Goal: Find specific page/section: Find specific page/section

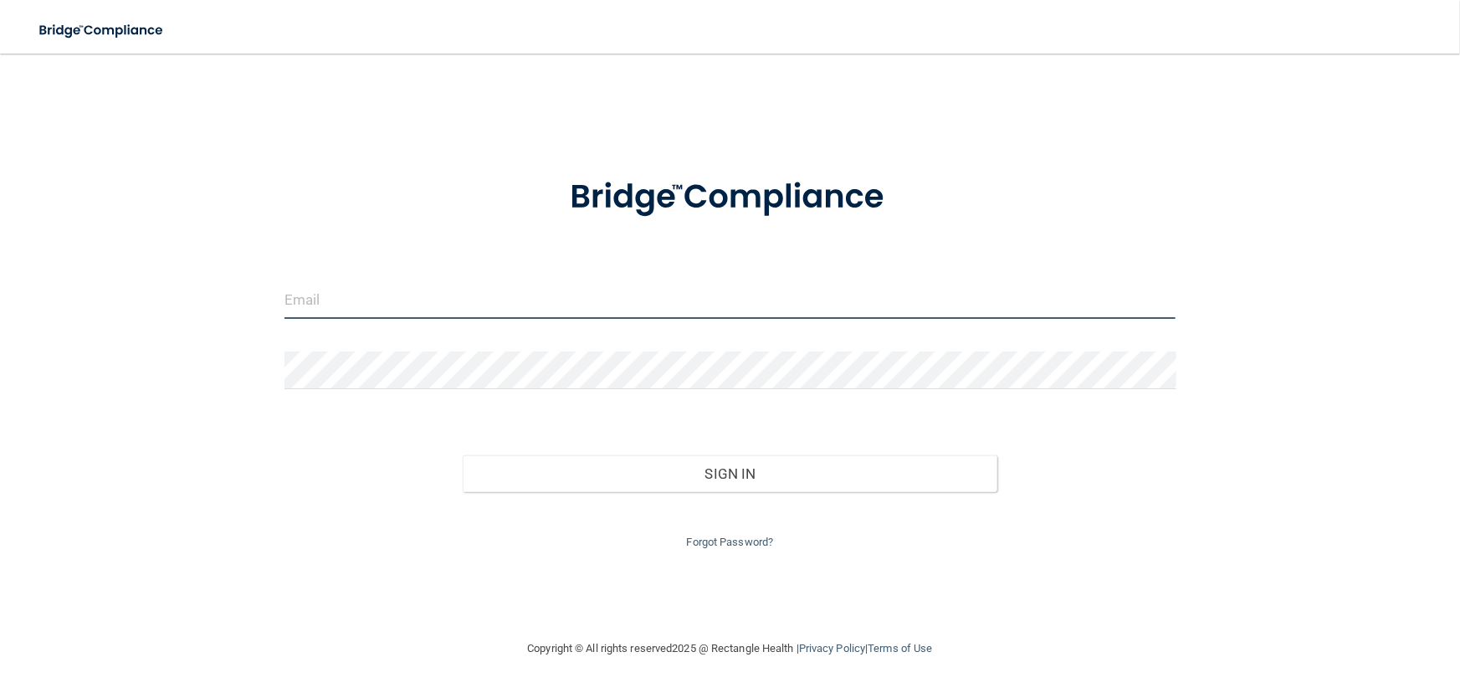
type input "[EMAIL_ADDRESS][DOMAIN_NAME]"
click at [526, 304] on input "[EMAIL_ADDRESS][DOMAIN_NAME]" at bounding box center [730, 300] width 892 height 38
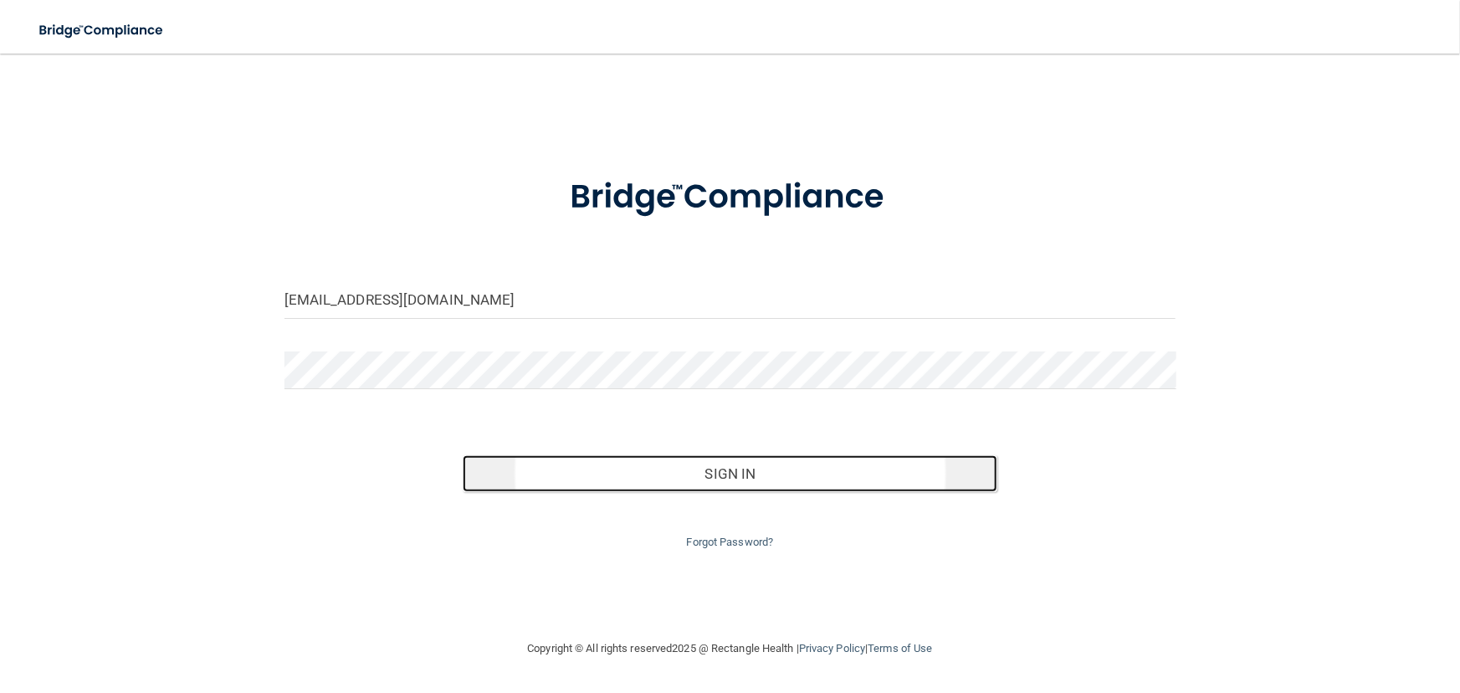
click at [626, 483] on button "Sign In" at bounding box center [730, 473] width 534 height 37
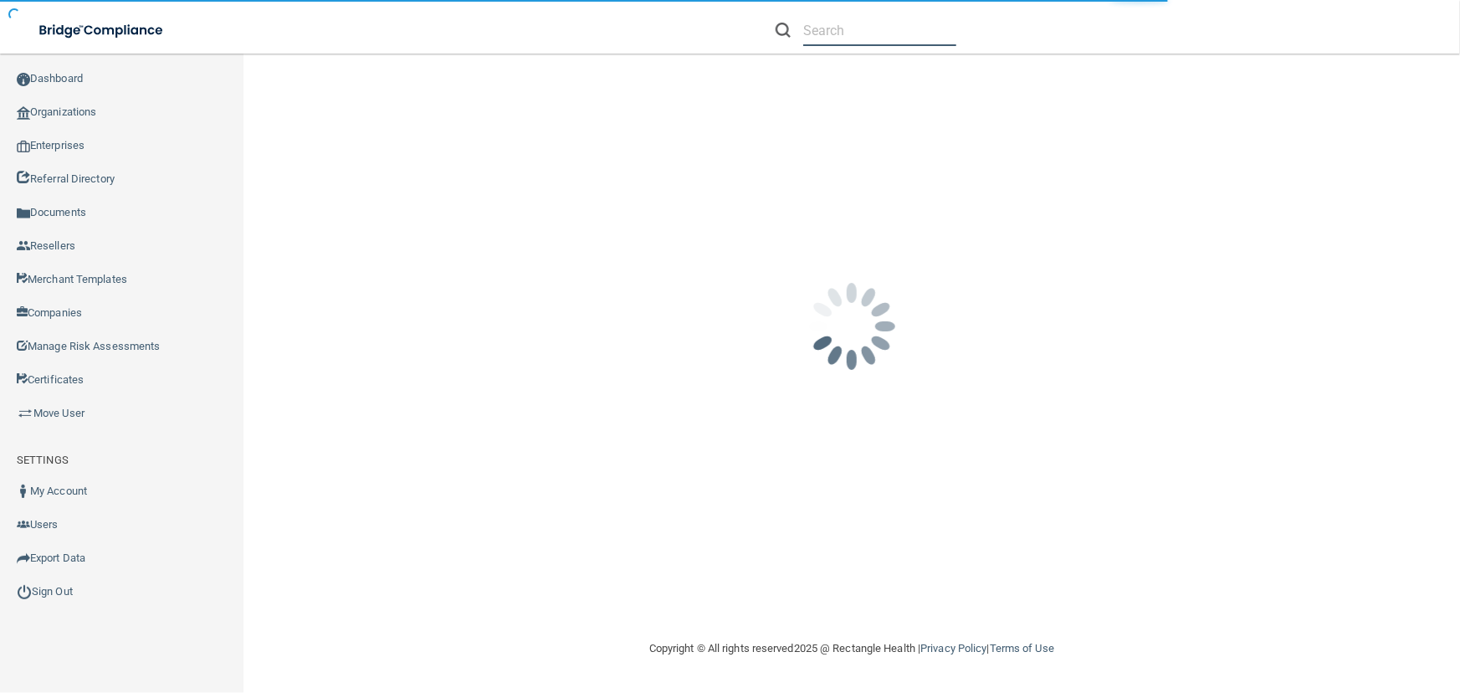
click at [855, 23] on input "text" at bounding box center [879, 30] width 153 height 31
paste input "[PERSON_NAME] Endodontic Group"
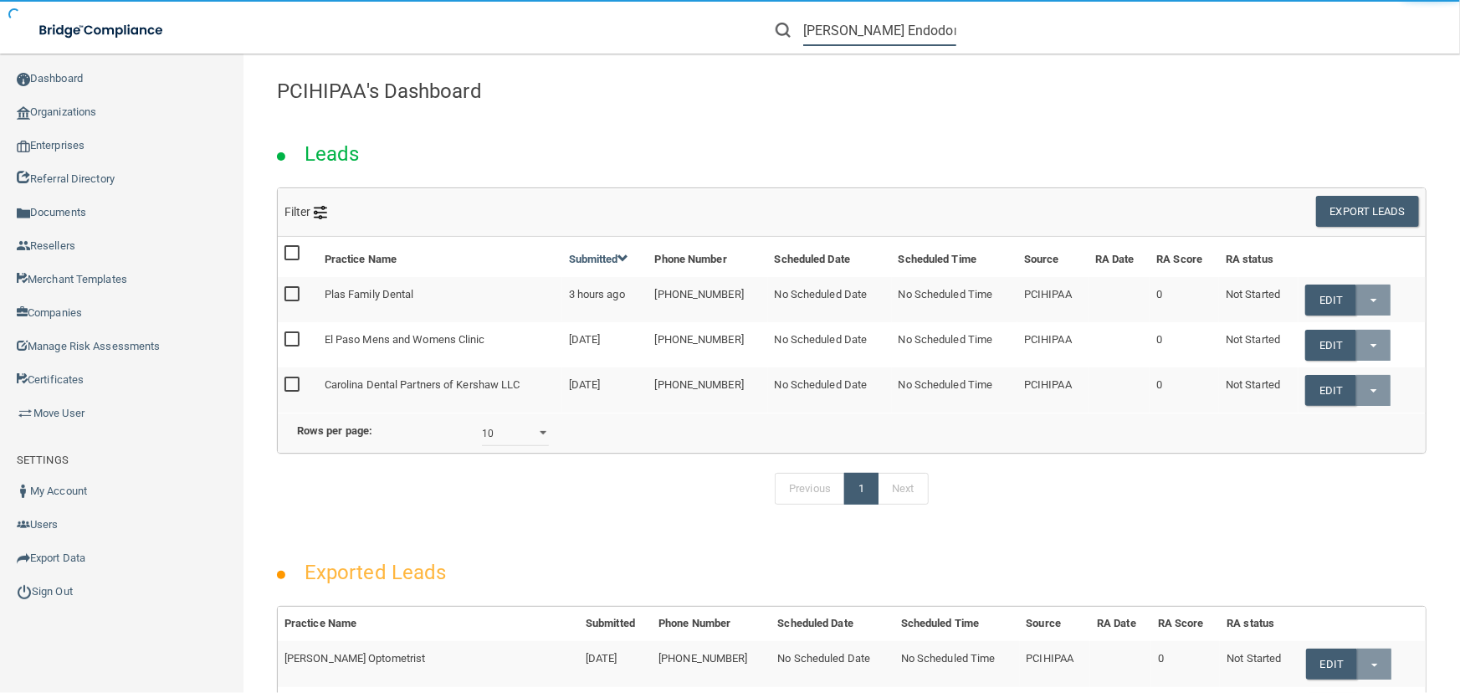
scroll to position [0, 12]
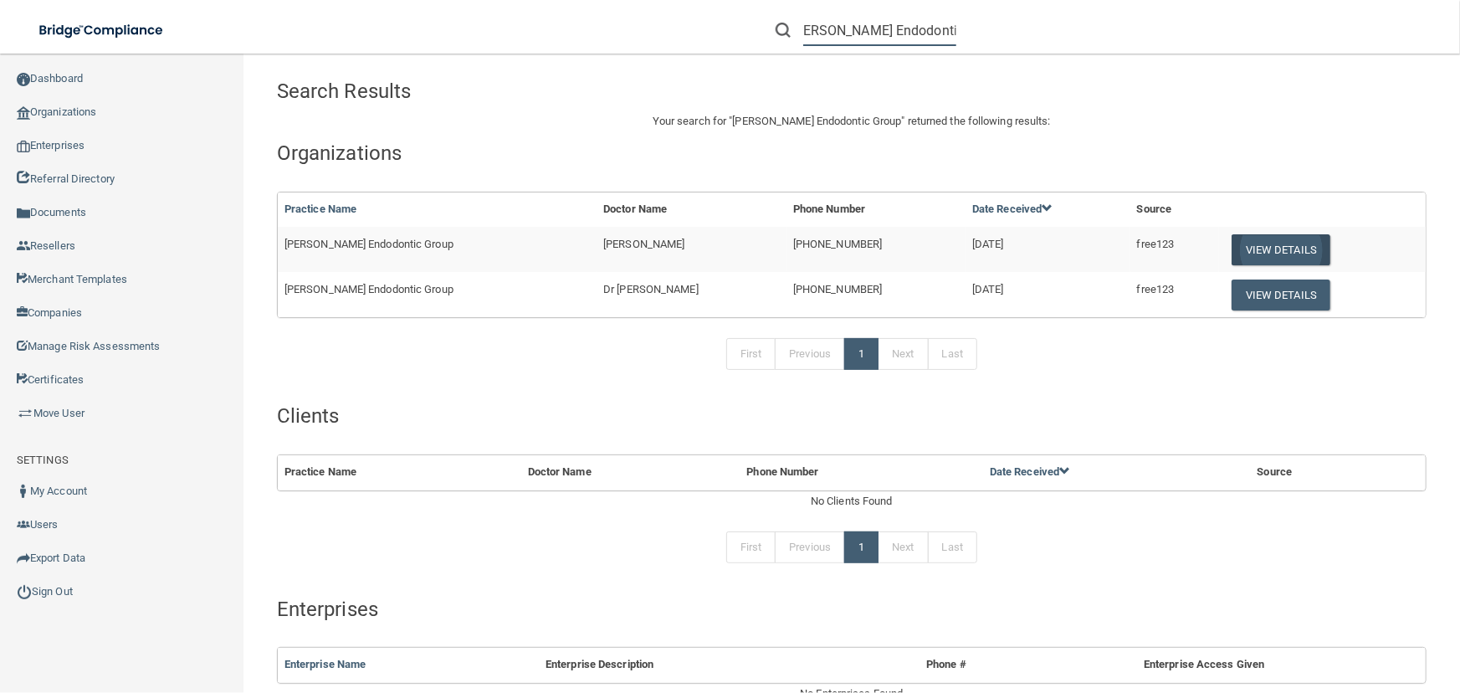
type input "[PERSON_NAME] Endodontic Group"
click at [1259, 238] on button "View Details" at bounding box center [1280, 249] width 99 height 31
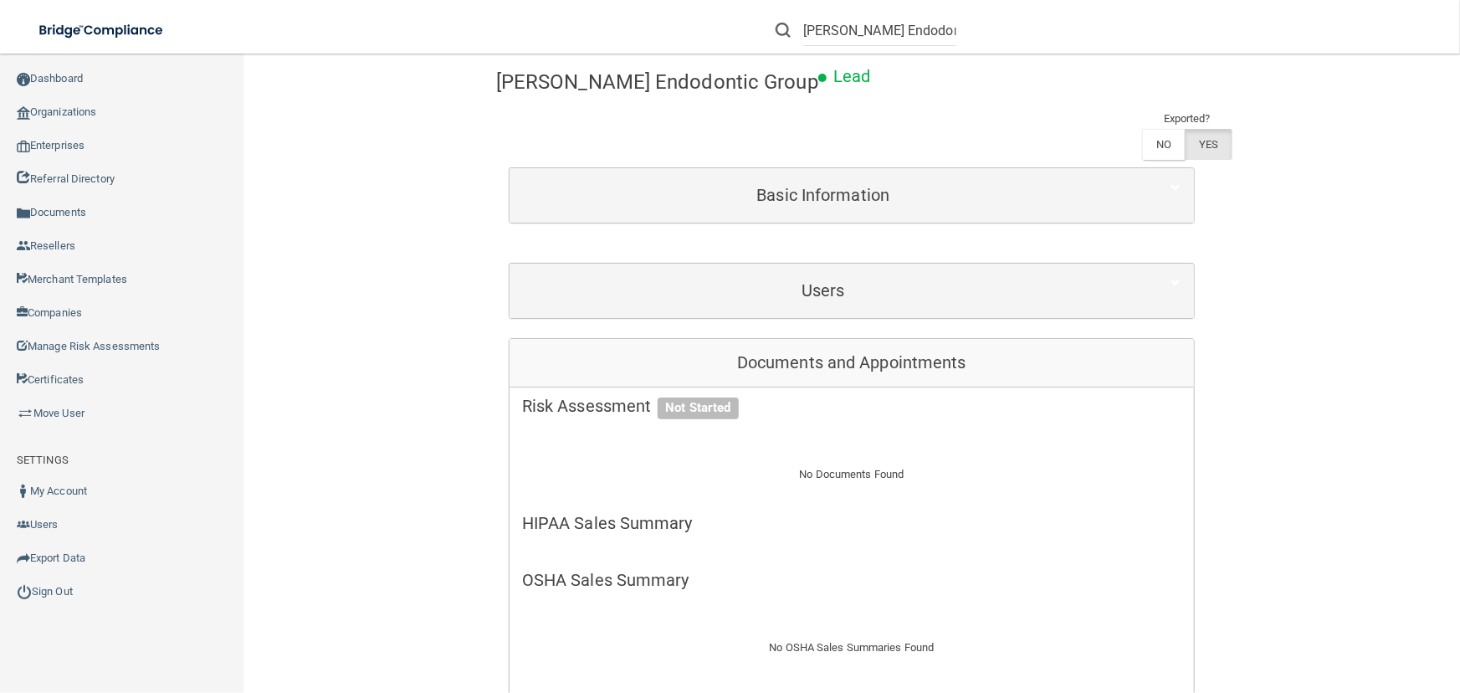
scroll to position [304, 0]
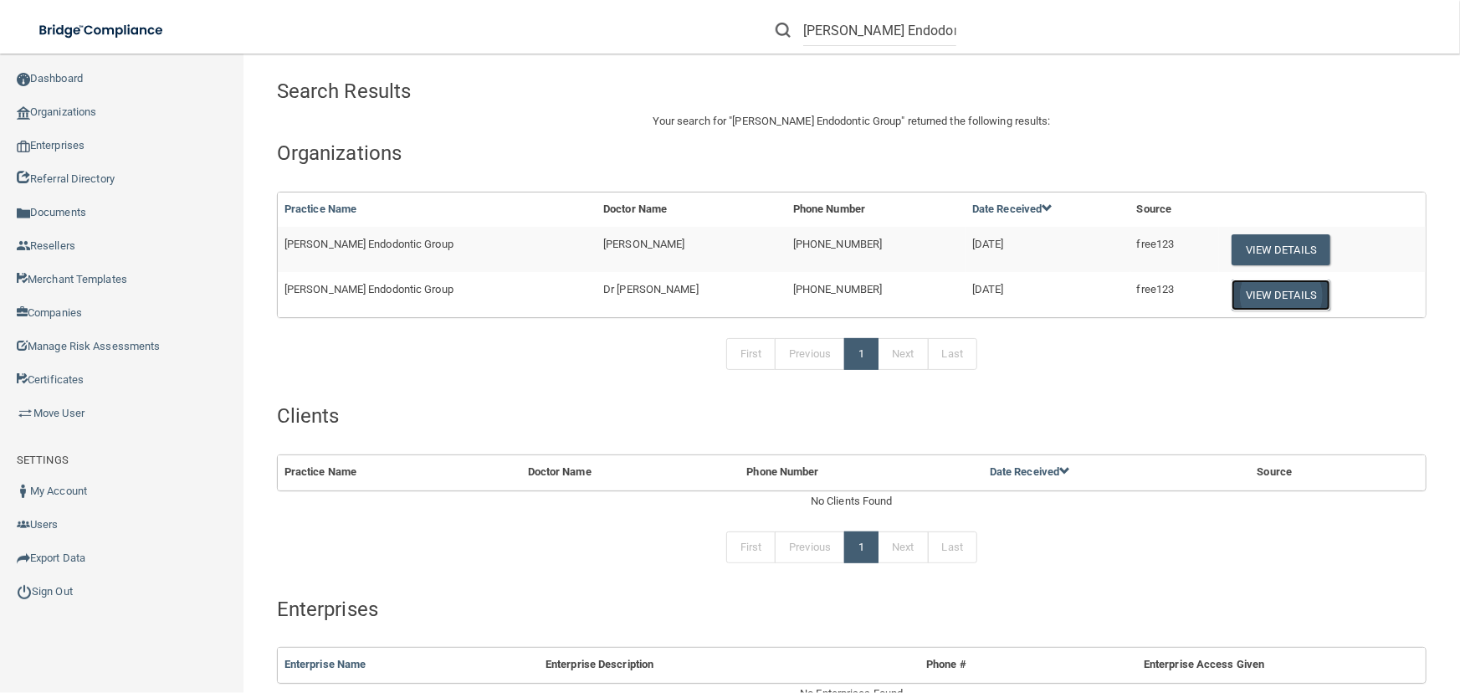
click at [1240, 300] on button "View Details" at bounding box center [1280, 294] width 99 height 31
